Goal: Ask a question

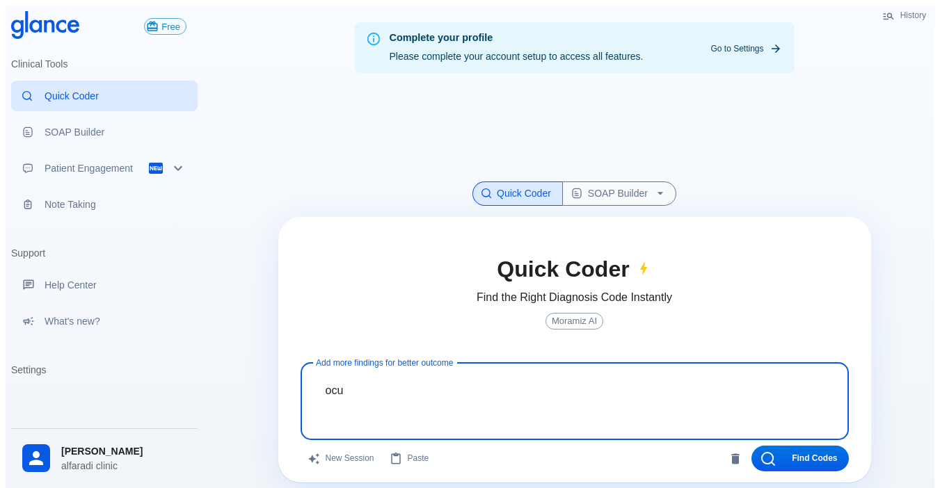
type textarea "ocul"
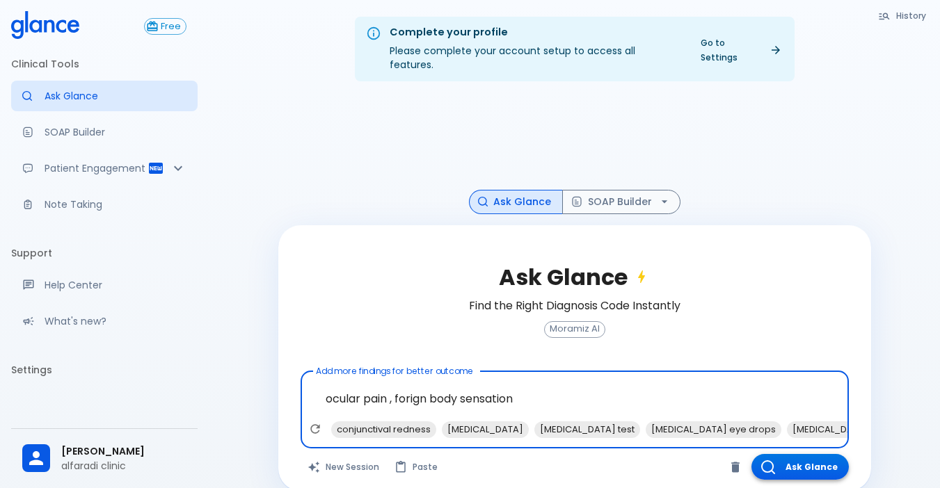
type textarea "ocular pain , forign body sensation"
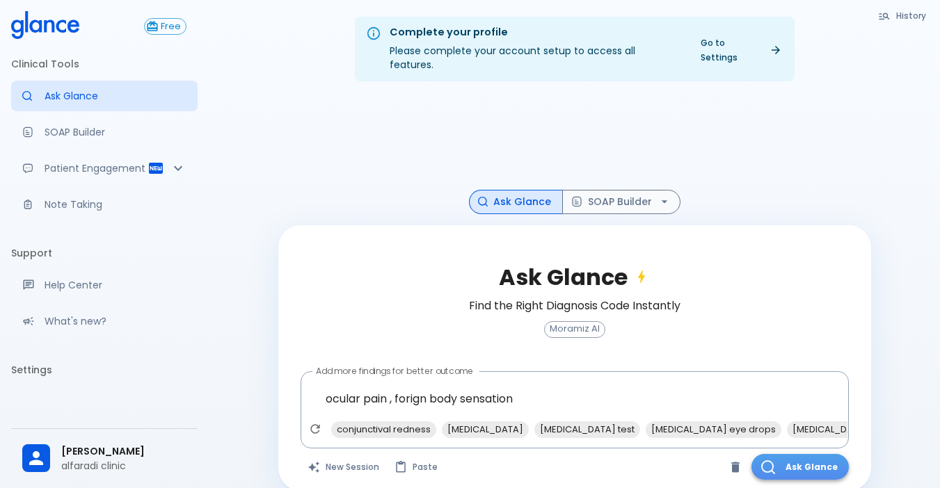
click at [795, 454] on button "Ask Glance" at bounding box center [799, 467] width 97 height 26
